Goal: Information Seeking & Learning: Learn about a topic

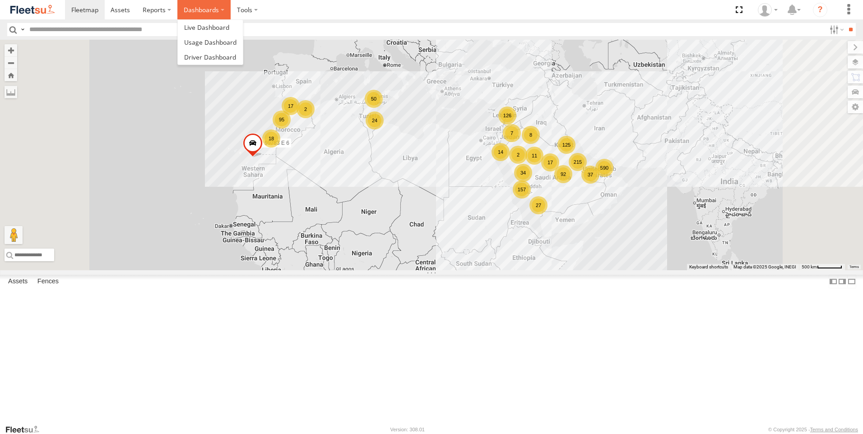
click at [226, 8] on label "Dashboards" at bounding box center [203, 9] width 53 height 19
click at [217, 24] on span at bounding box center [206, 27] width 45 height 9
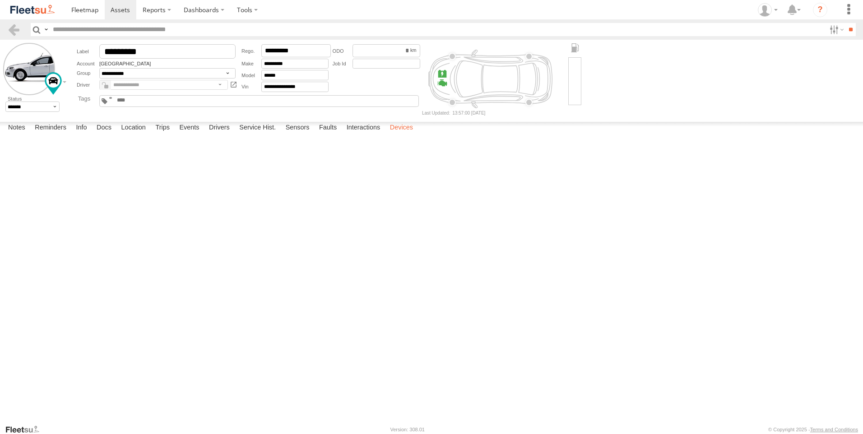
click at [409, 135] on label "Devices" at bounding box center [401, 128] width 32 height 13
drag, startPoint x: 35, startPoint y: 158, endPoint x: 88, endPoint y: 154, distance: 53.4
click at [0, 0] on div "353635119765820" at bounding box center [0, 0] width 0 height 0
drag, startPoint x: 88, startPoint y: 154, endPoint x: 18, endPoint y: 164, distance: 71.2
click at [0, 0] on span at bounding box center [0, 0] width 0 height 0
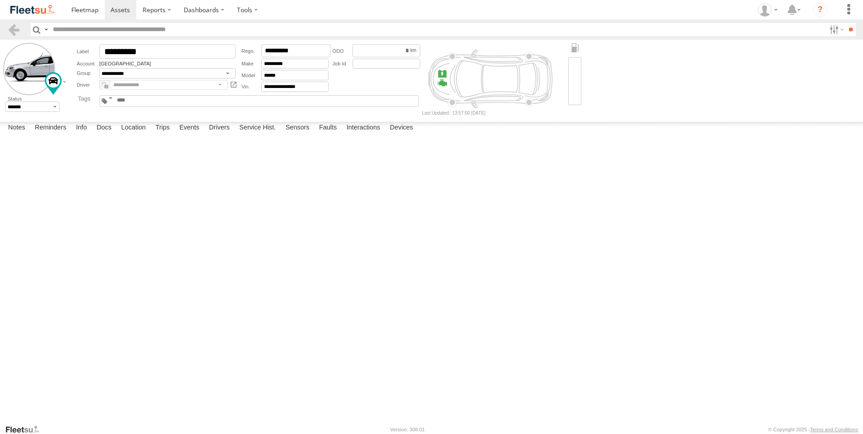
click at [0, 0] on span at bounding box center [0, 0] width 0 height 0
drag, startPoint x: 35, startPoint y: 157, endPoint x: 84, endPoint y: 157, distance: 48.8
click at [0, 0] on div "353635119765820" at bounding box center [0, 0] width 0 height 0
copy div "353635119765820"
click at [0, 0] on div "Active Devices 353635119765820 Morocco Online Plug N Play 4.50 16:23 09/05/2023…" at bounding box center [0, 0] width 0 height 0
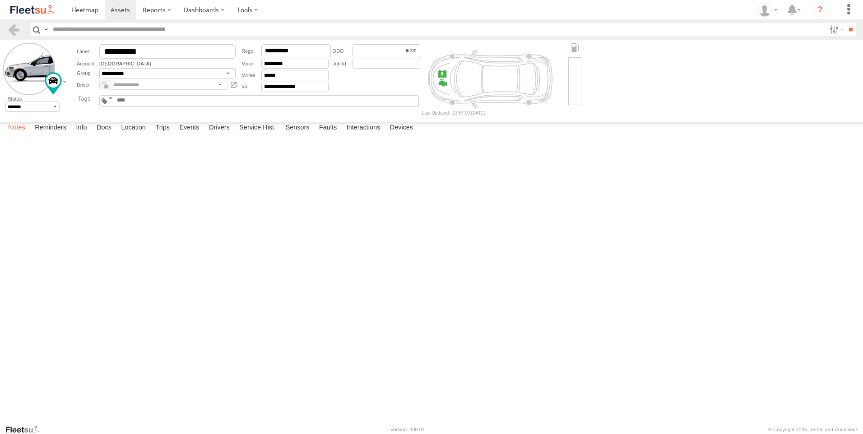
click at [17, 135] on label "Notes" at bounding box center [17, 128] width 26 height 13
click at [47, 135] on label "Reminders" at bounding box center [50, 128] width 41 height 13
click at [96, 135] on label "Docs" at bounding box center [104, 128] width 24 height 13
click at [85, 135] on label "Info" at bounding box center [81, 128] width 20 height 13
click at [22, 135] on label "Notes" at bounding box center [17, 128] width 26 height 13
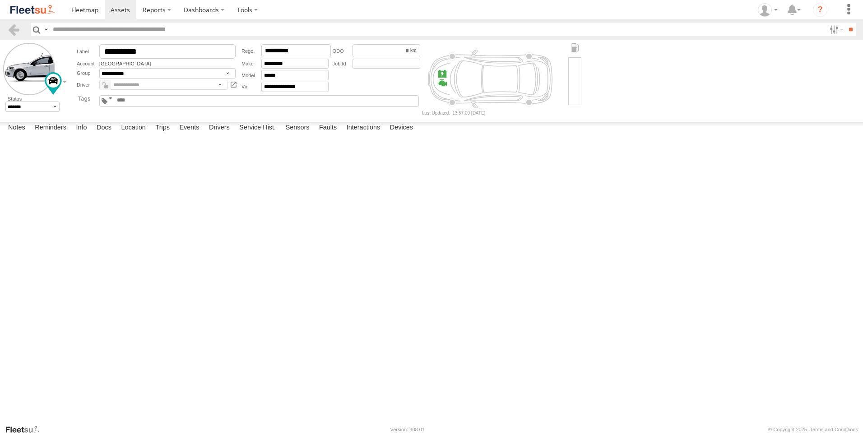
click at [33, 3] on link at bounding box center [32, 9] width 65 height 19
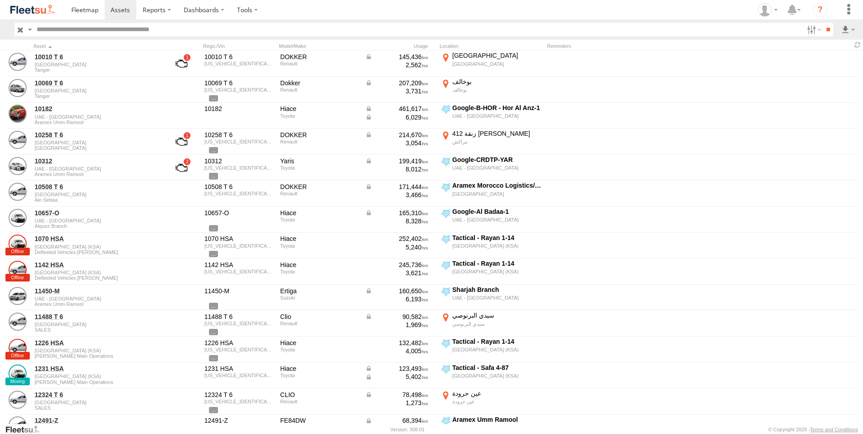
click at [123, 32] on input "text" at bounding box center [418, 29] width 771 height 13
type input "*********"
click at [823, 23] on input "**" at bounding box center [828, 29] width 10 height 13
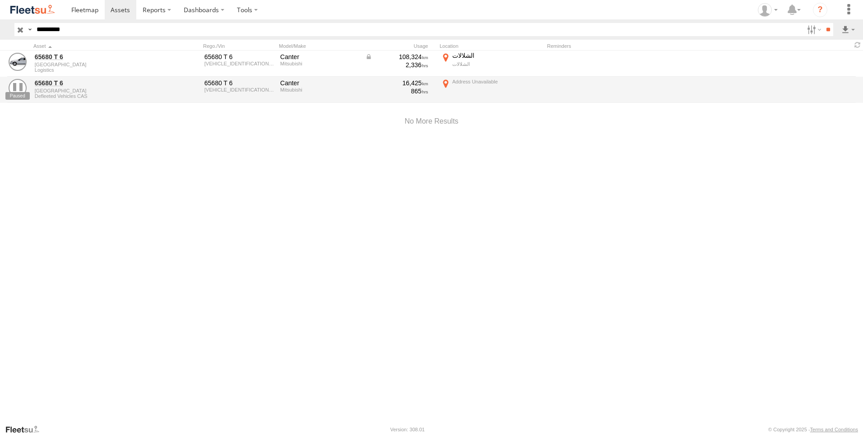
click at [160, 246] on div "65680 T 6 Morocco Logistics 65680 T 6 TYBFEC71KLDX18724 Canter Mitsubishi 108,3…" at bounding box center [431, 238] width 863 height 374
click at [166, 268] on div "65680 T 6 Morocco Logistics 65680 T 6 TYBFEC71KLDX18724 Canter Mitsubishi 108,3…" at bounding box center [431, 238] width 863 height 374
click at [164, 260] on div "65680 T 6 Morocco Logistics 65680 T 6 TYBFEC71KLDX18724 Canter Mitsubishi 108,3…" at bounding box center [431, 238] width 863 height 374
drag, startPoint x: 46, startPoint y: 57, endPoint x: 23, endPoint y: 135, distance: 81.5
click at [23, 135] on div at bounding box center [431, 121] width 863 height 38
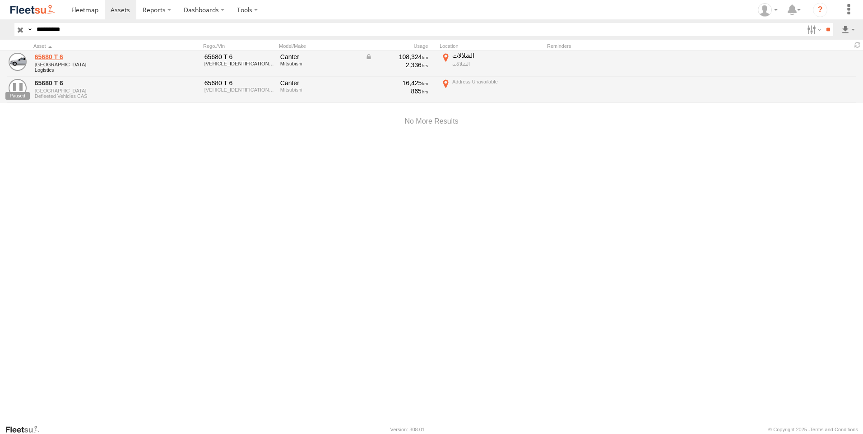
click at [56, 56] on link "65680 T 6" at bounding box center [97, 57] width 124 height 8
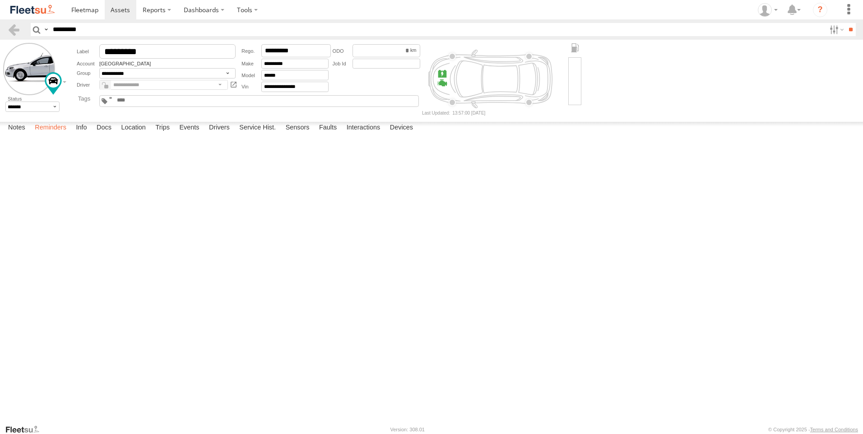
click at [58, 135] on label "Reminders" at bounding box center [50, 128] width 41 height 13
click at [84, 135] on label "Info" at bounding box center [81, 128] width 20 height 13
click at [102, 135] on label "Docs" at bounding box center [104, 128] width 24 height 13
click at [134, 135] on label "Location" at bounding box center [133, 128] width 34 height 13
click at [164, 135] on label "Trips" at bounding box center [162, 128] width 23 height 13
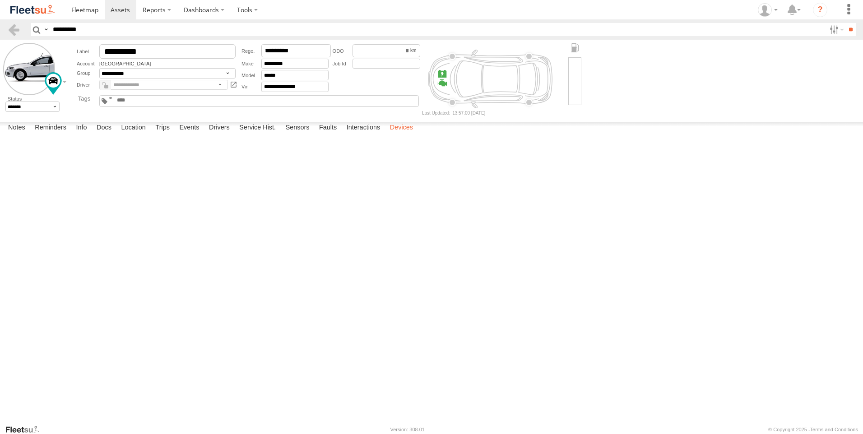
click at [398, 135] on label "Devices" at bounding box center [401, 128] width 32 height 13
click at [56, 106] on select "******* ******" at bounding box center [32, 107] width 55 height 10
click at [0, 0] on div "Active Devices 353635119765820 Morocco Online Plug N Play 4.50 16:23 09/05/2023…" at bounding box center [0, 0] width 0 height 0
click at [54, 105] on select "******* ******" at bounding box center [32, 107] width 55 height 10
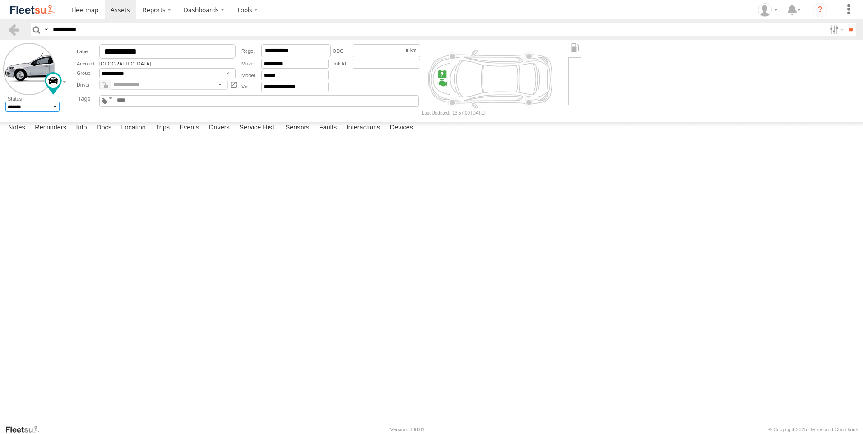
click at [54, 105] on select "******* ******" at bounding box center [32, 107] width 55 height 10
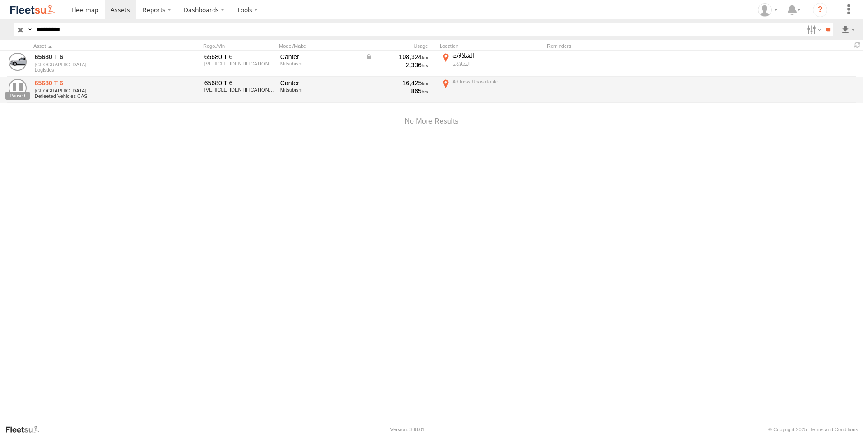
click at [49, 84] on link "65680 T 6" at bounding box center [97, 83] width 124 height 8
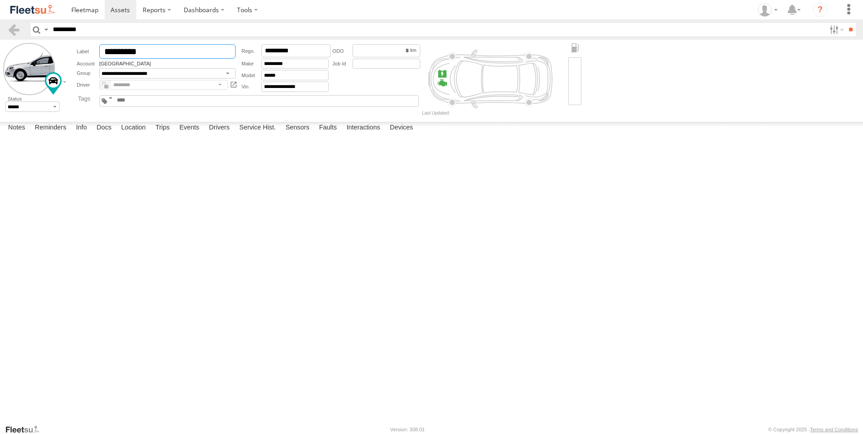
click at [136, 52] on input "*********" at bounding box center [167, 51] width 136 height 14
click at [133, 53] on input "*********" at bounding box center [167, 51] width 136 height 14
click at [0, 0] on div at bounding box center [0, 0] width 0 height 0
click at [85, 135] on label "Info" at bounding box center [81, 128] width 20 height 13
click at [304, 135] on label "Sensors" at bounding box center [297, 128] width 33 height 13
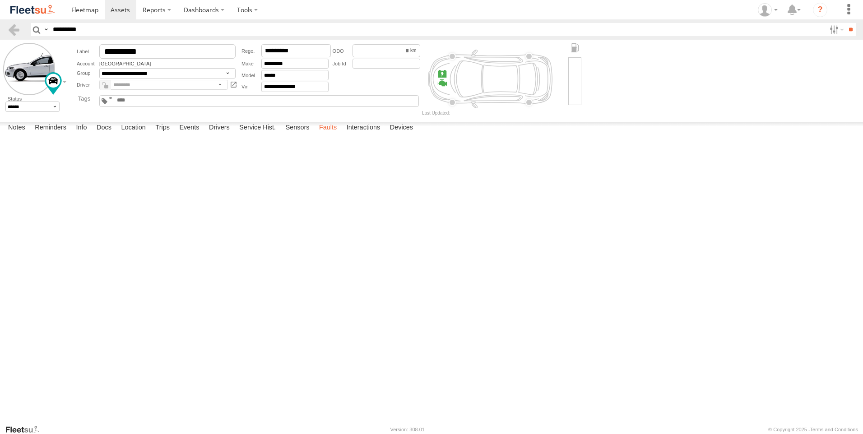
click at [329, 135] on label "Faults" at bounding box center [328, 128] width 27 height 13
click at [372, 138] on div "Notes Details Reminders Info Docs Location Trips Events Drivers Service Hist. S…" at bounding box center [431, 130] width 863 height 16
click at [408, 135] on label "Devices" at bounding box center [401, 128] width 32 height 13
click at [0, 0] on div at bounding box center [0, 0] width 0 height 0
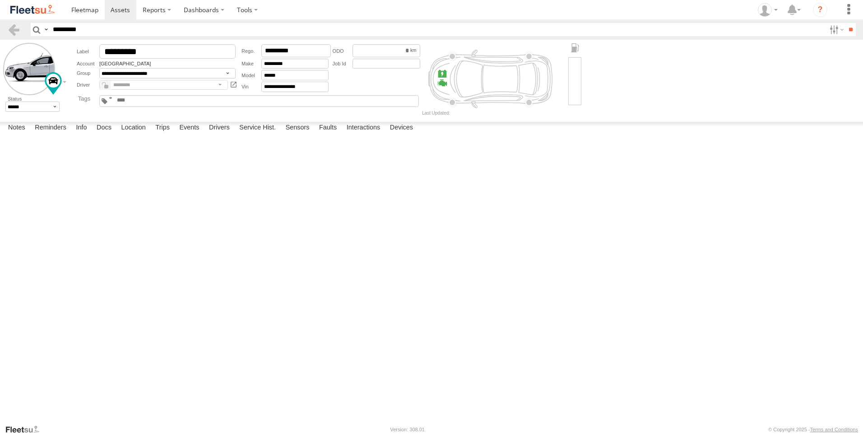
click at [0, 0] on div at bounding box center [0, 0] width 0 height 0
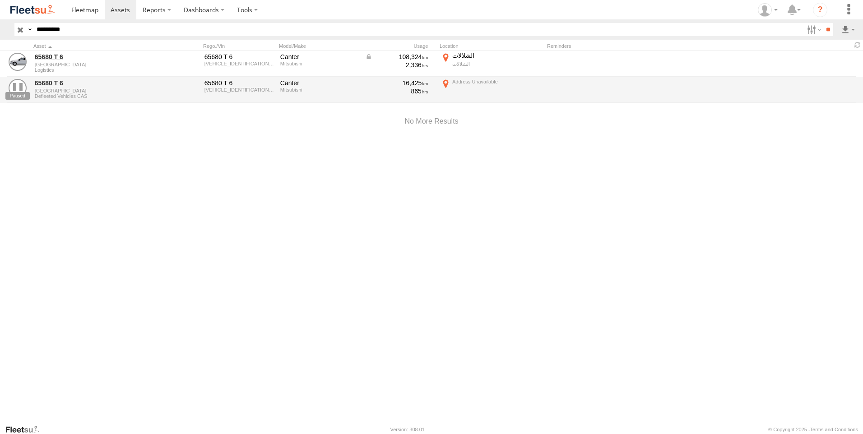
click at [51, 29] on input "*********" at bounding box center [418, 29] width 771 height 13
type input "*********"
click at [131, 177] on div "65680 T 6 Morocco Logistics 65680 T 6 TYBFEC71KLDX18724 Canter Mitsubishi 108,3…" at bounding box center [431, 238] width 863 height 374
click at [828, 26] on input "**" at bounding box center [828, 29] width 10 height 13
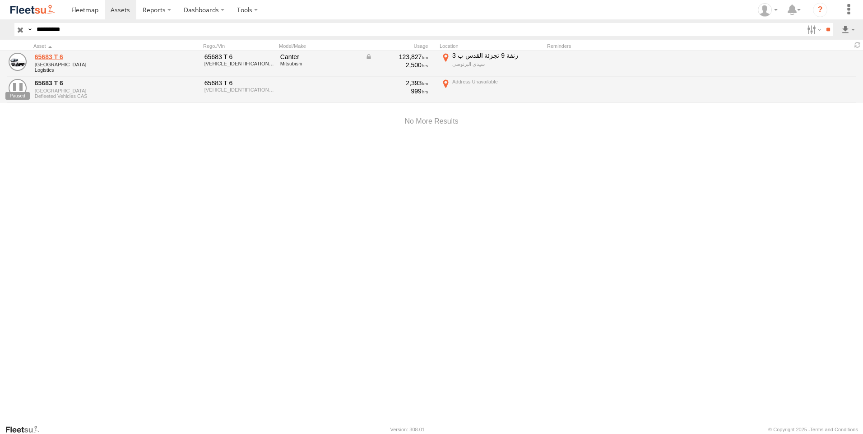
click at [43, 56] on link "65683 T 6" at bounding box center [97, 57] width 124 height 8
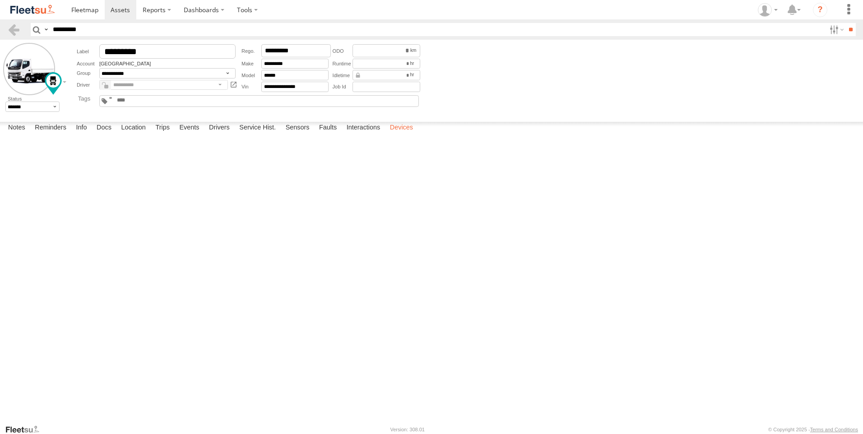
click at [407, 135] on label "Devices" at bounding box center [401, 128] width 32 height 13
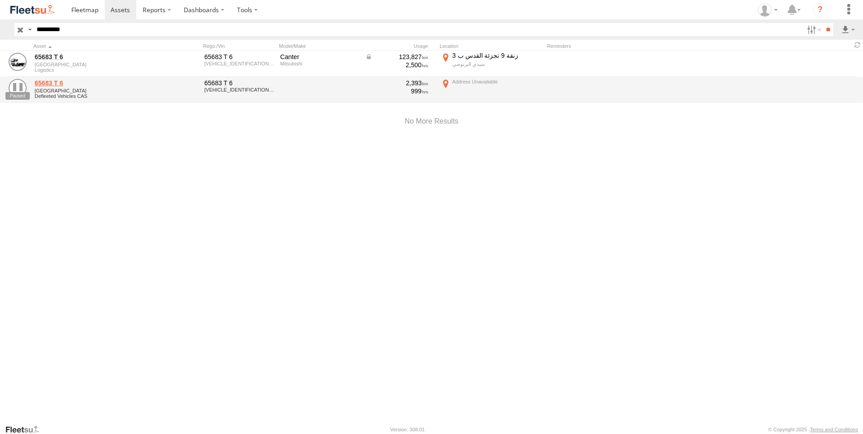
click at [46, 80] on link "65683 T 6" at bounding box center [97, 83] width 124 height 8
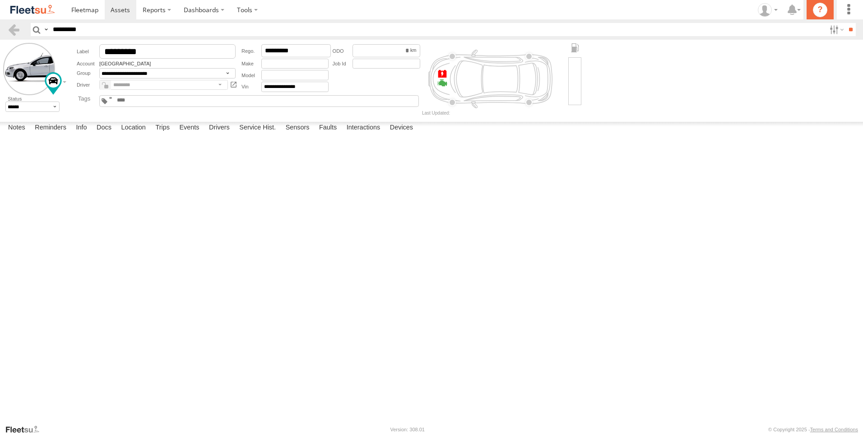
click at [820, 6] on icon "?" at bounding box center [820, 10] width 14 height 14
drag, startPoint x: 157, startPoint y: 52, endPoint x: 70, endPoint y: 52, distance: 86.7
click at [70, 52] on div "**********" at bounding box center [245, 68] width 354 height 50
drag, startPoint x: 92, startPoint y: 28, endPoint x: -4, endPoint y: 28, distance: 95.7
click at [0, 28] on html at bounding box center [431, 217] width 863 height 434
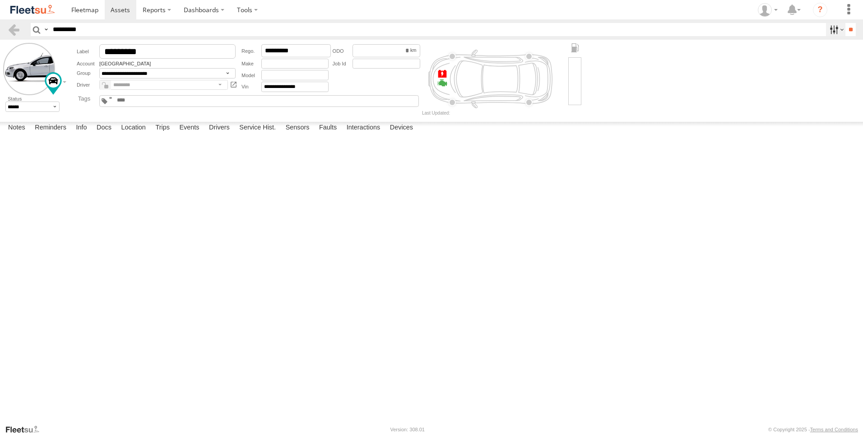
click at [840, 27] on label at bounding box center [835, 29] width 19 height 13
click at [845, 28] on input "**" at bounding box center [850, 29] width 10 height 13
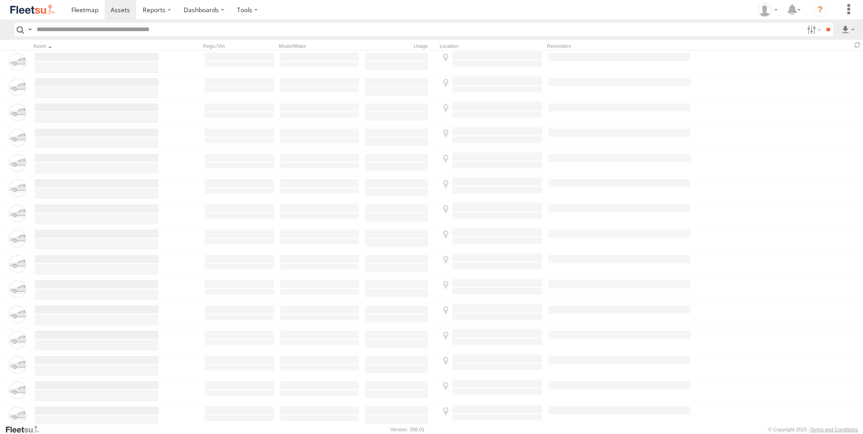
type input "*********"
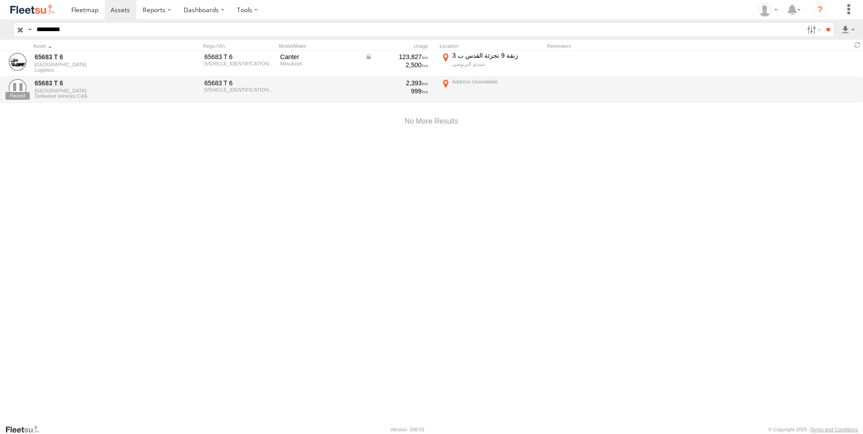
click at [324, 166] on div "65683 T 6 Morocco Logistics 65683 T 6 TYBFEC71KLDX18723 Canter Mitsubishi 123,8…" at bounding box center [431, 238] width 863 height 374
drag, startPoint x: 228, startPoint y: 175, endPoint x: 159, endPoint y: 192, distance: 70.7
click at [159, 192] on div "65683 T 6 Morocco Logistics 65683 T 6 TYBFEC71KLDX18723 Canter Mitsubishi 123,8…" at bounding box center [431, 238] width 863 height 374
drag, startPoint x: 68, startPoint y: 31, endPoint x: 5, endPoint y: 33, distance: 63.2
click at [5, 33] on header "Search Query Asset ID Asset Label Registration Manufacturer Model VIN Job ID De…" at bounding box center [431, 29] width 863 height 20
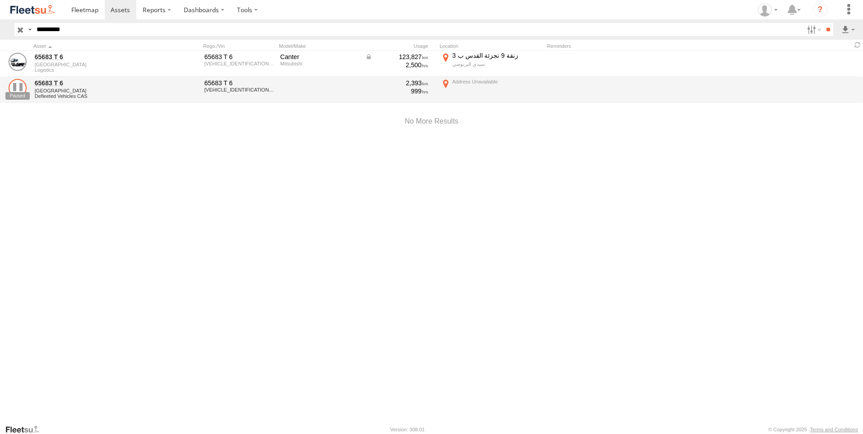
click at [18, 91] on link at bounding box center [18, 88] width 18 height 18
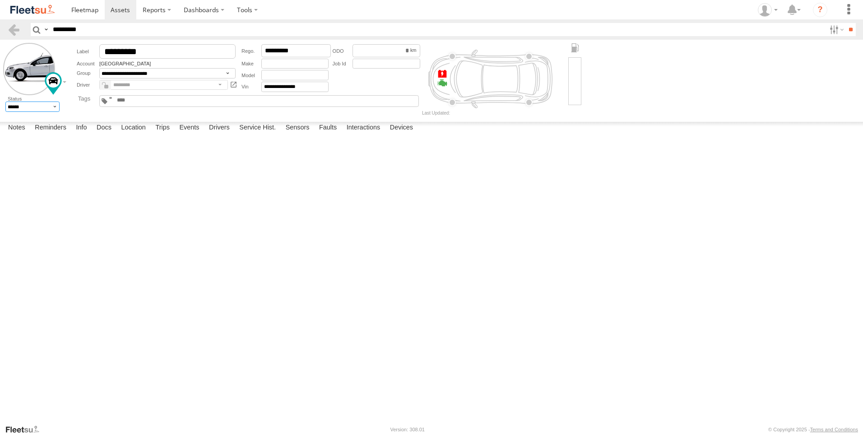
click at [56, 107] on select "******* ******" at bounding box center [32, 107] width 55 height 10
click at [0, 0] on div at bounding box center [0, 0] width 0 height 0
click at [56, 105] on select "******* ******" at bounding box center [32, 107] width 55 height 10
click at [0, 0] on span at bounding box center [0, 0] width 0 height 0
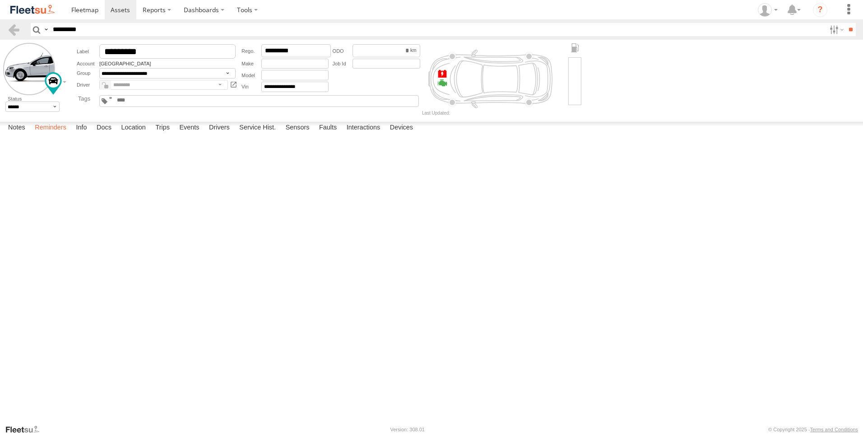
click at [42, 135] on label "Reminders" at bounding box center [50, 128] width 41 height 13
click at [76, 135] on label "Info" at bounding box center [81, 128] width 20 height 13
click at [98, 135] on label "Docs" at bounding box center [104, 128] width 24 height 13
click at [145, 135] on label "Location" at bounding box center [133, 128] width 34 height 13
click at [169, 135] on label "Trips" at bounding box center [162, 128] width 23 height 13
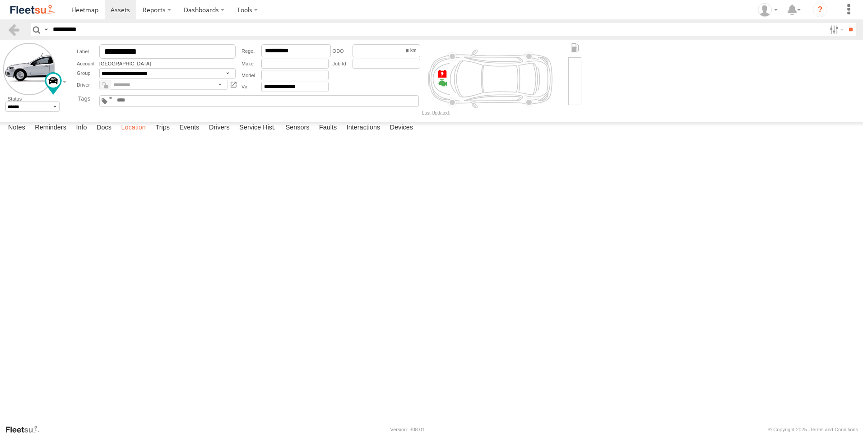
click at [127, 135] on label "Location" at bounding box center [133, 128] width 34 height 13
click at [158, 135] on label "Trips" at bounding box center [162, 128] width 23 height 13
click at [187, 135] on label "Events" at bounding box center [189, 128] width 29 height 13
click at [233, 135] on label "Drivers" at bounding box center [219, 128] width 30 height 13
click at [262, 135] on label "Service Hist." at bounding box center [258, 128] width 46 height 13
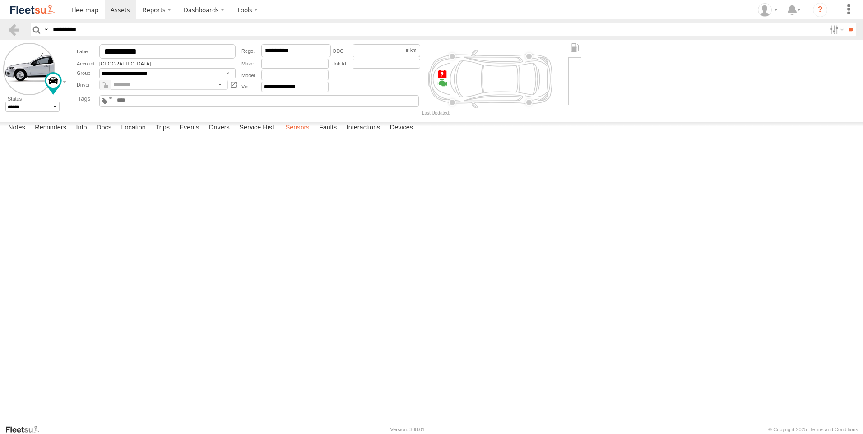
click at [314, 135] on label "Sensors" at bounding box center [297, 128] width 33 height 13
click at [339, 135] on label "Faults" at bounding box center [328, 128] width 27 height 13
click at [360, 135] on label "Interactions" at bounding box center [363, 128] width 43 height 13
click at [406, 135] on label "Devices" at bounding box center [401, 128] width 32 height 13
click at [4, 135] on label "Notes" at bounding box center [17, 128] width 26 height 13
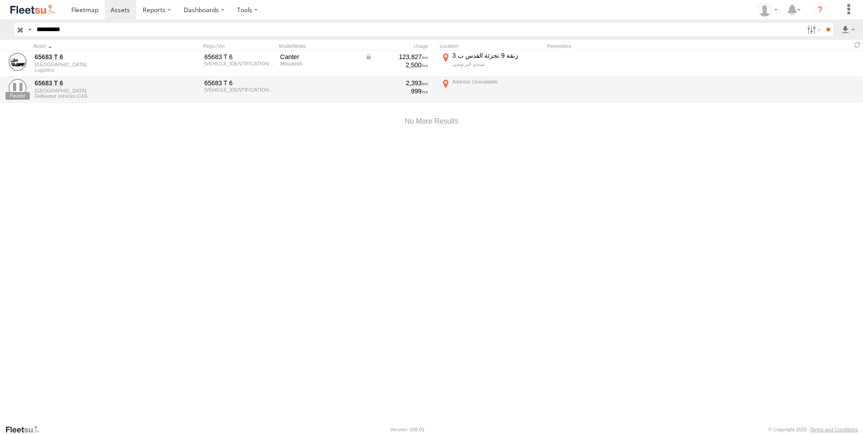
click at [84, 139] on div at bounding box center [431, 121] width 863 height 38
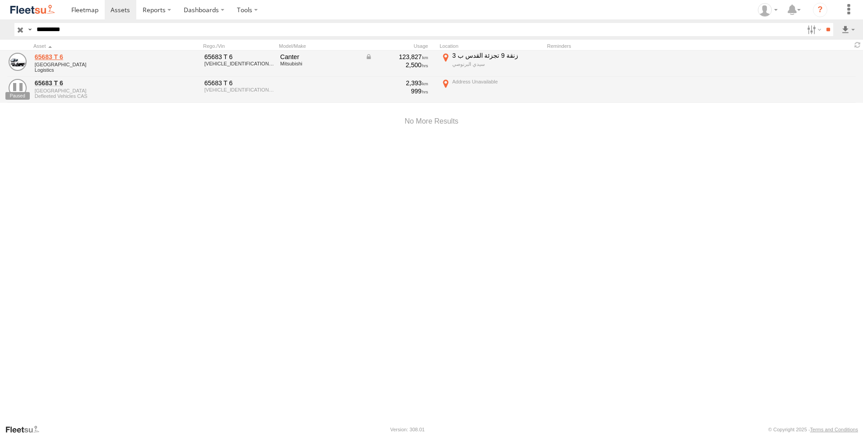
click at [51, 60] on link "65683 T 6" at bounding box center [97, 57] width 124 height 8
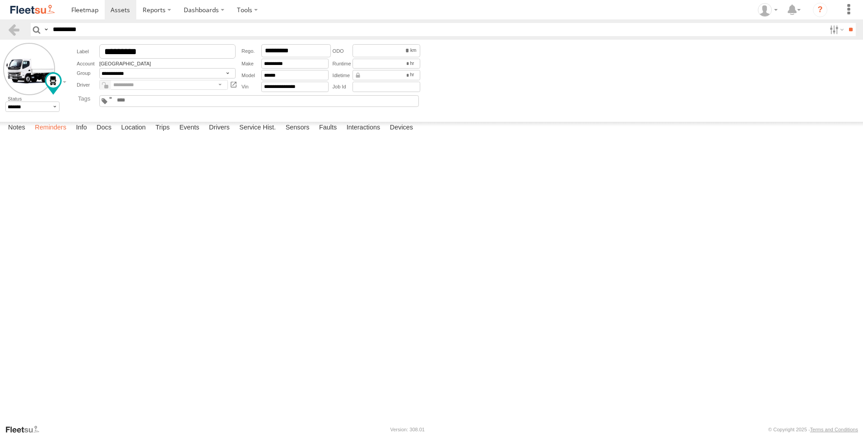
click at [46, 135] on label "Reminders" at bounding box center [50, 128] width 41 height 13
click at [242, 135] on label "Service Hist." at bounding box center [258, 128] width 46 height 13
click at [399, 135] on label "Devices" at bounding box center [401, 128] width 32 height 13
click at [369, 135] on label "Interactions" at bounding box center [363, 128] width 43 height 13
click at [326, 135] on label "Faults" at bounding box center [328, 128] width 27 height 13
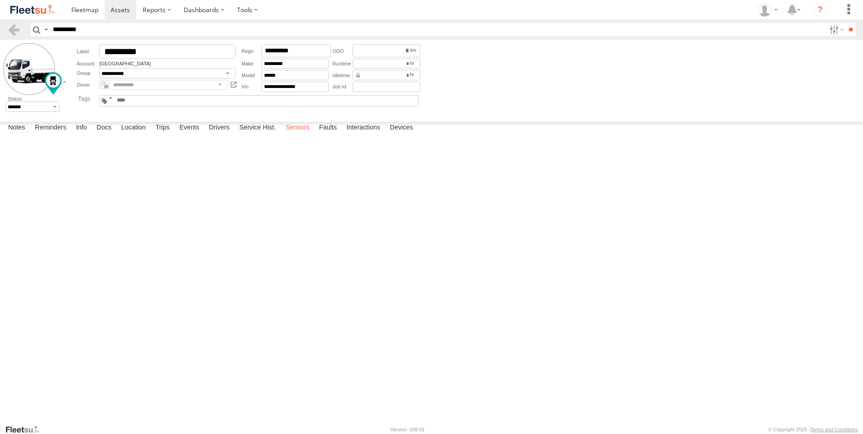
click at [284, 135] on label "Sensors" at bounding box center [297, 128] width 33 height 13
click at [244, 135] on label "Service Hist." at bounding box center [258, 128] width 46 height 13
click at [34, 135] on label "Reminders" at bounding box center [50, 128] width 41 height 13
click at [19, 135] on label "Notes" at bounding box center [17, 128] width 26 height 13
click at [0, 0] on div at bounding box center [0, 0] width 0 height 0
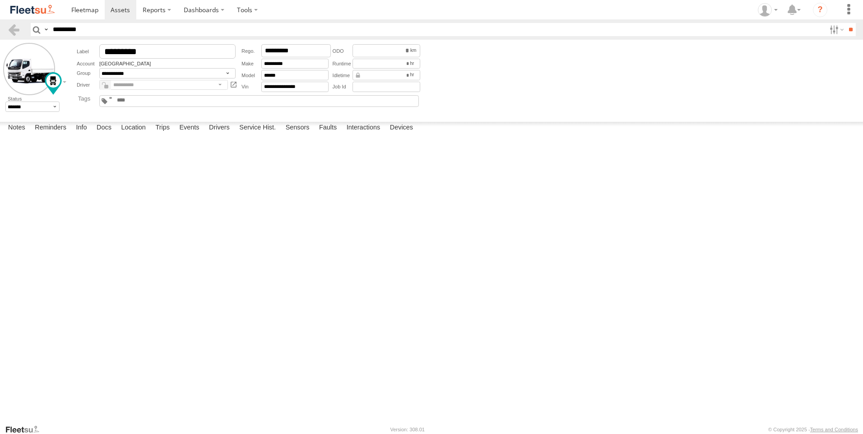
click at [0, 0] on div at bounding box center [0, 0] width 0 height 0
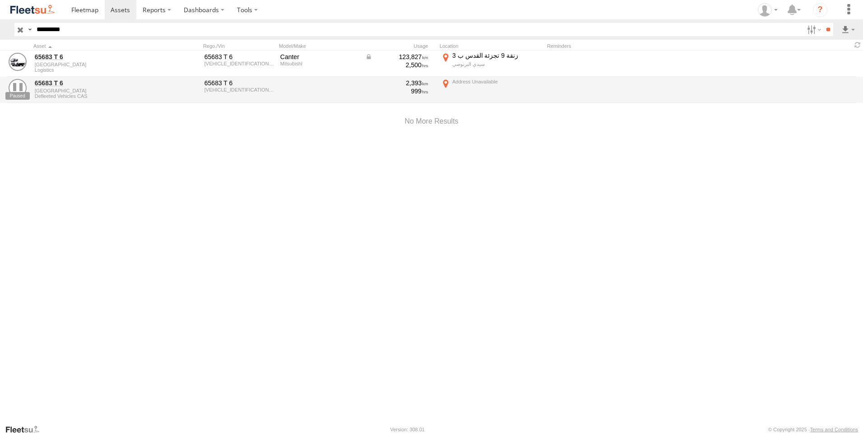
drag, startPoint x: 42, startPoint y: 130, endPoint x: 603, endPoint y: 150, distance: 561.4
click at [603, 150] on div "65683 T 6 Morocco Logistics 65683 T 6 [VEHICLE_IDENTIFICATION_NUMBER] [PERSON_N…" at bounding box center [431, 238] width 863 height 374
click at [137, 138] on div at bounding box center [431, 121] width 863 height 38
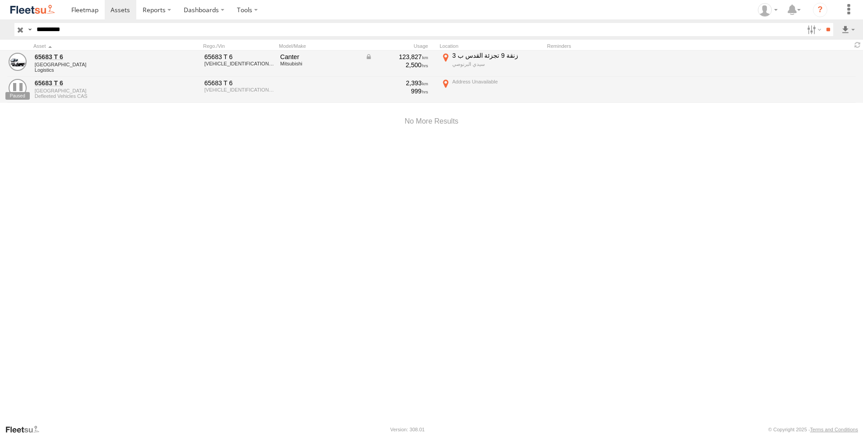
click at [204, 69] on span at bounding box center [204, 69] width 0 height 0
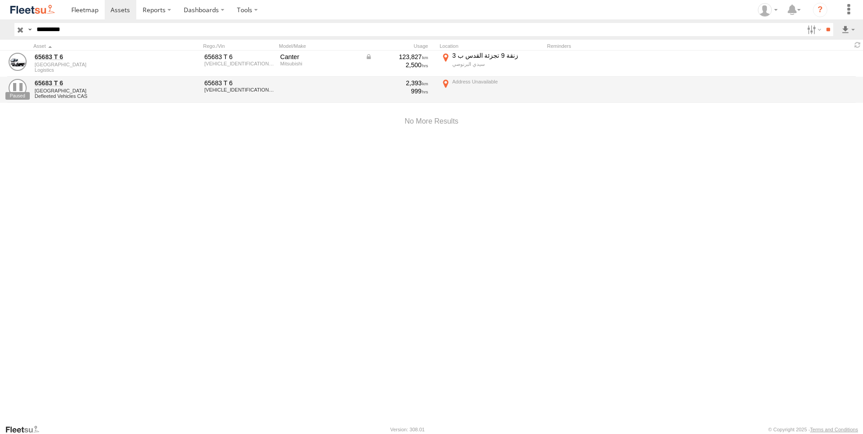
click at [206, 95] on span at bounding box center [206, 95] width 0 height 0
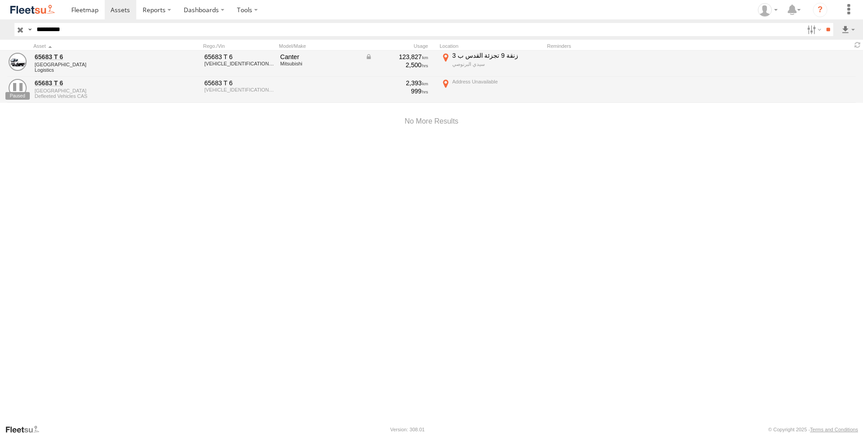
click at [223, 57] on div "65683 T 6" at bounding box center [239, 57] width 70 height 8
click at [50, 54] on link "65683 T 6" at bounding box center [97, 57] width 124 height 8
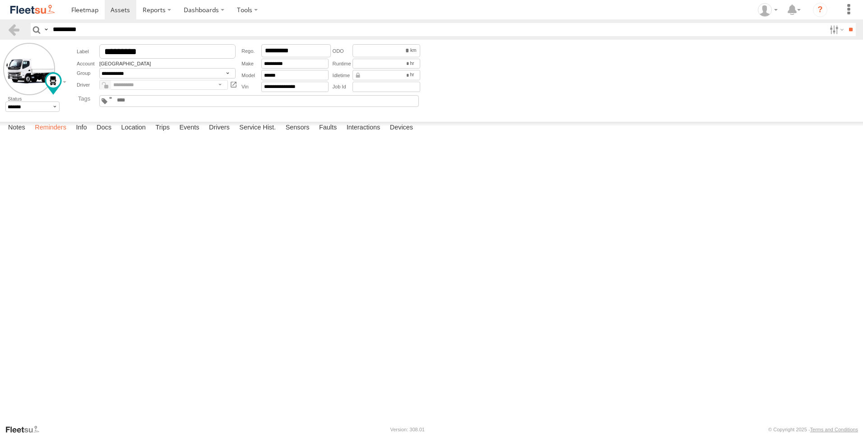
click at [70, 135] on label "Reminders" at bounding box center [50, 128] width 41 height 13
click at [226, 135] on label "Drivers" at bounding box center [219, 128] width 30 height 13
click at [257, 135] on label "Service Hist." at bounding box center [258, 128] width 46 height 13
click at [291, 135] on label "Sensors" at bounding box center [297, 128] width 33 height 13
click at [322, 135] on label "Faults" at bounding box center [328, 128] width 27 height 13
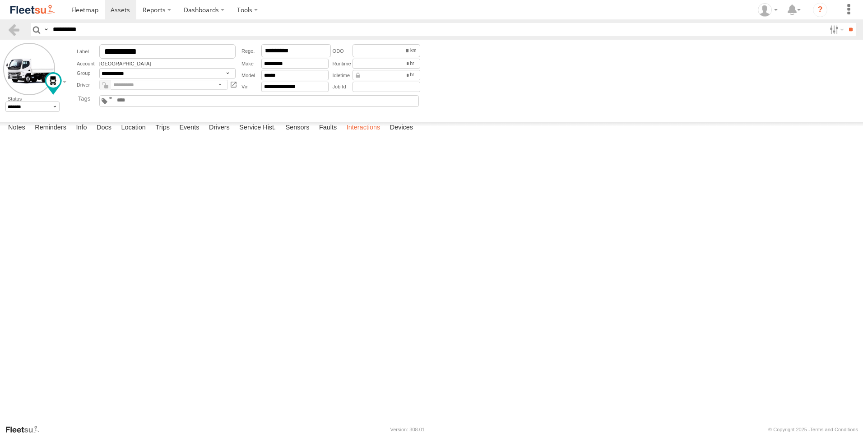
click at [352, 135] on label "Interactions" at bounding box center [363, 128] width 43 height 13
click at [399, 135] on label "Devices" at bounding box center [401, 128] width 32 height 13
click at [17, 135] on label "Notes" at bounding box center [17, 128] width 26 height 13
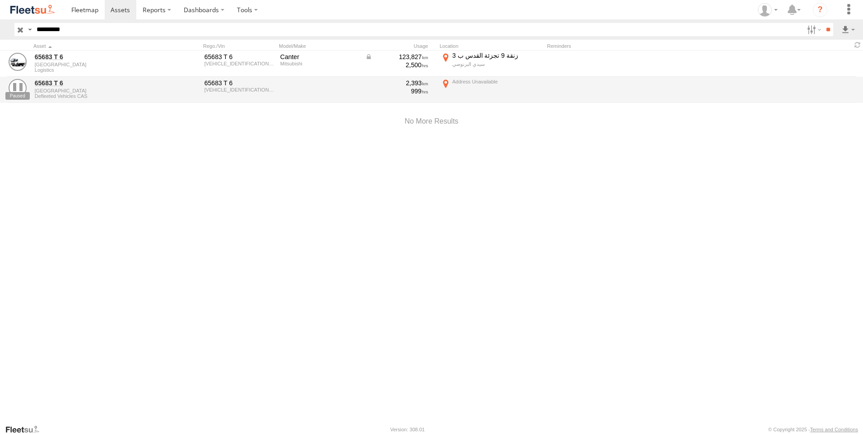
click at [275, 227] on div "65683 T 6 Morocco Logistics 65683 T 6 [VEHICLE_IDENTIFICATION_NUMBER] [PERSON_N…" at bounding box center [431, 238] width 863 height 374
